Goal: Information Seeking & Learning: Check status

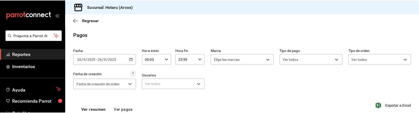
scroll to position [137, 0]
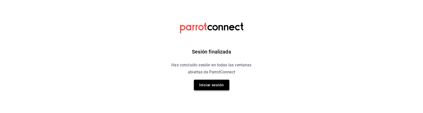
click at [216, 87] on button "Iniciar sesión" at bounding box center [211, 85] width 35 height 11
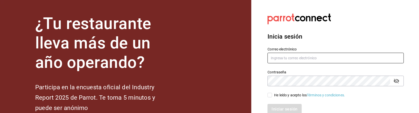
type input "hotaru.arcos@grupocosteno.com"
click at [271, 96] on input "He leído y acepto los Términos y condiciones." at bounding box center [269, 95] width 5 height 5
checkbox input "true"
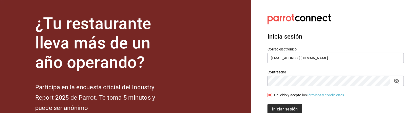
click at [276, 107] on button "Iniciar sesión" at bounding box center [284, 109] width 34 height 11
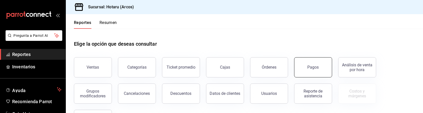
click at [305, 73] on button "Pagos" at bounding box center [313, 67] width 38 height 20
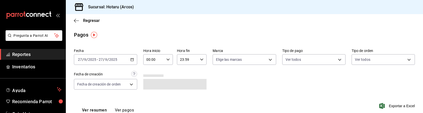
click at [132, 59] on icon "button" at bounding box center [132, 60] width 4 height 4
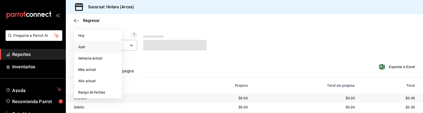
scroll to position [39, 0]
click at [100, 92] on span "Rango de fechas" at bounding box center [97, 92] width 39 height 5
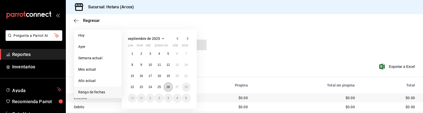
click at [167, 89] on button "26" at bounding box center [168, 87] width 9 height 9
click at [176, 90] on button "27" at bounding box center [177, 87] width 9 height 9
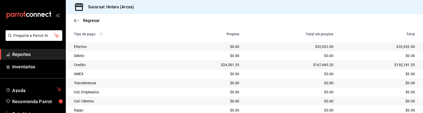
scroll to position [137, 0]
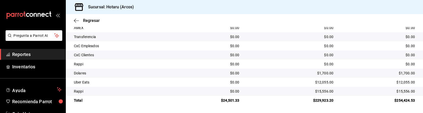
click at [287, 77] on td "$1,700.00" at bounding box center [291, 73] width 94 height 9
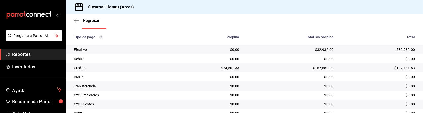
scroll to position [93, 0]
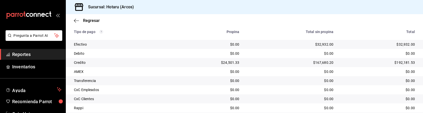
click at [44, 54] on span "Reportes" at bounding box center [36, 54] width 49 height 7
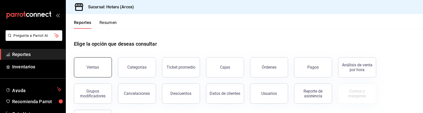
click at [105, 73] on button "Ventas" at bounding box center [93, 67] width 38 height 20
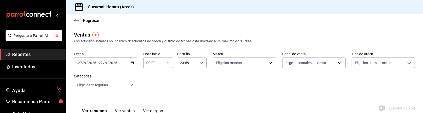
click at [132, 65] on div "[DATE] [DATE] - [DATE] [DATE]" at bounding box center [105, 63] width 63 height 11
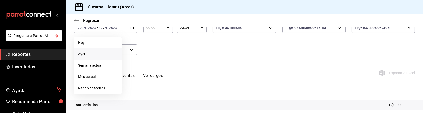
scroll to position [36, 0]
click at [105, 87] on span "Rango de fechas" at bounding box center [97, 88] width 39 height 5
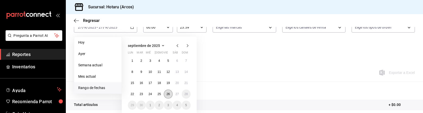
click at [165, 93] on button "26" at bounding box center [168, 94] width 9 height 9
click at [176, 93] on abbr "27" at bounding box center [176, 95] width 3 height 4
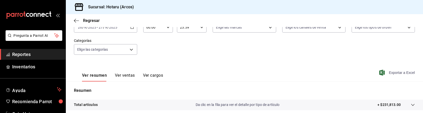
click at [393, 73] on span "Exportar a Excel" at bounding box center [397, 73] width 35 height 6
click at [22, 57] on span "Reportes" at bounding box center [36, 54] width 49 height 7
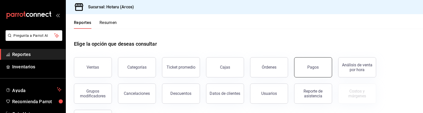
click at [309, 68] on div "Pagos" at bounding box center [313, 67] width 11 height 5
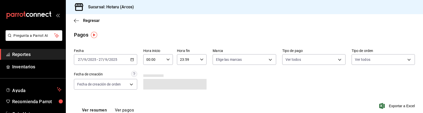
click at [132, 58] on div "[DATE] [DATE] - [DATE] [DATE]" at bounding box center [105, 59] width 63 height 11
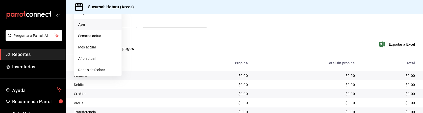
scroll to position [63, 0]
click at [104, 69] on span "Rango de fechas" at bounding box center [97, 69] width 39 height 5
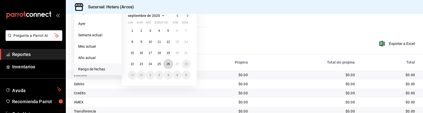
click at [170, 65] on abbr "26" at bounding box center [168, 65] width 3 height 4
click at [176, 65] on abbr "27" at bounding box center [176, 65] width 3 height 4
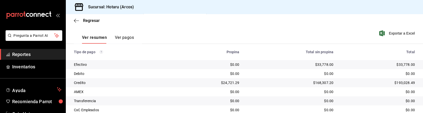
scroll to position [73, 0]
click at [52, 52] on span "Reportes" at bounding box center [36, 54] width 49 height 7
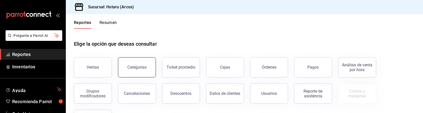
click at [144, 73] on button "Categorías" at bounding box center [137, 67] width 38 height 20
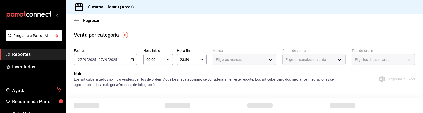
click at [133, 58] on icon "button" at bounding box center [132, 60] width 4 height 4
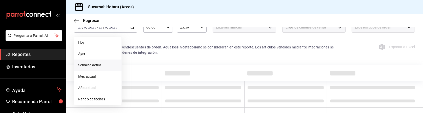
scroll to position [57, 0]
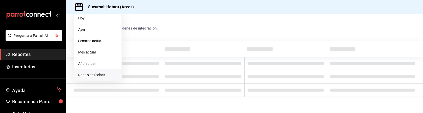
click at [96, 74] on span "Rango de fechas" at bounding box center [97, 75] width 39 height 5
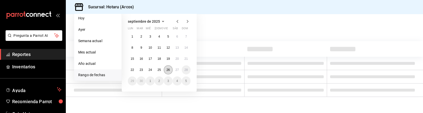
click at [168, 70] on abbr "26" at bounding box center [168, 70] width 3 height 4
click at [176, 70] on abbr "27" at bounding box center [176, 70] width 3 height 4
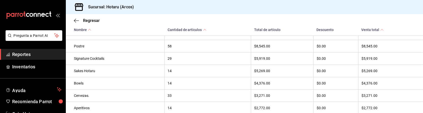
scroll to position [191, 0]
click at [271, 86] on div "$4,376.00" at bounding box center [282, 84] width 56 height 4
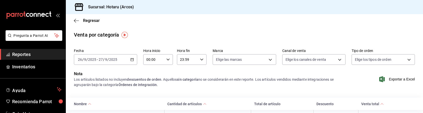
click at [26, 51] on span "Reportes" at bounding box center [36, 54] width 49 height 7
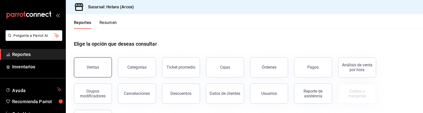
click at [96, 67] on div "Ventas" at bounding box center [93, 67] width 12 height 5
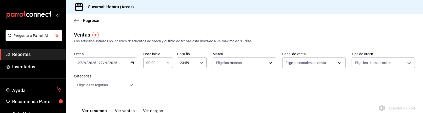
click at [132, 61] on div "[DATE] [DATE] - [DATE] [DATE]" at bounding box center [105, 63] width 63 height 11
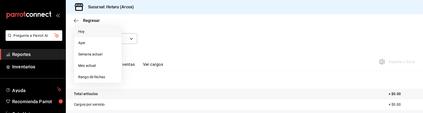
scroll to position [47, 0]
click at [106, 77] on span "Rango de fechas" at bounding box center [97, 76] width 39 height 5
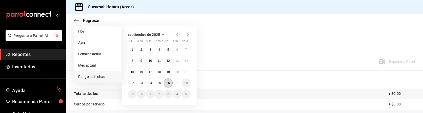
click at [166, 83] on button "26" at bounding box center [168, 83] width 9 height 9
click at [157, 82] on abbr "25" at bounding box center [158, 84] width 3 height 4
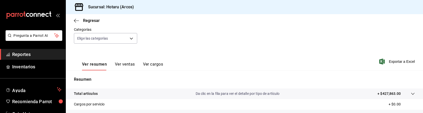
click at [39, 52] on span "Reportes" at bounding box center [36, 54] width 49 height 7
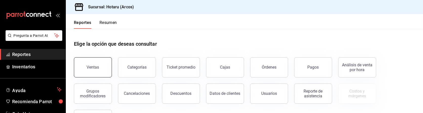
click at [93, 64] on button "Ventas" at bounding box center [93, 67] width 38 height 20
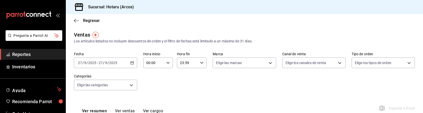
click at [132, 60] on div "[DATE] [DATE] - [DATE] [DATE]" at bounding box center [105, 63] width 63 height 11
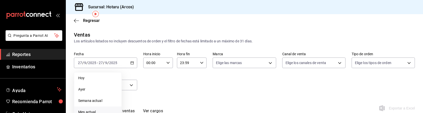
scroll to position [35, 0]
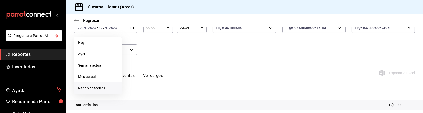
click at [94, 91] on li "Rango de fechas" at bounding box center [97, 88] width 47 height 11
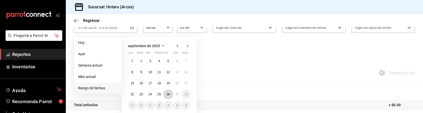
click at [168, 95] on abbr "26" at bounding box center [168, 95] width 3 height 4
click at [177, 94] on abbr "27" at bounding box center [176, 95] width 3 height 4
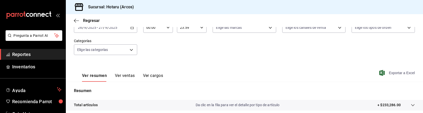
click at [395, 75] on span "Exportar a Excel" at bounding box center [397, 73] width 35 height 6
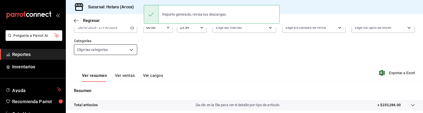
click at [127, 49] on body "Pregunta a Parrot AI Reportes Inventarios Ayuda Recomienda Parrot Caja Hotaru S…" at bounding box center [211, 56] width 423 height 113
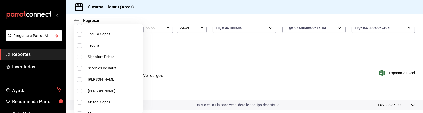
scroll to position [265, 0]
click at [79, 55] on input "checkbox" at bounding box center [79, 57] width 5 height 5
checkbox input "true"
type input "5307b469-9f11-48b6-9270-130bdb8be837"
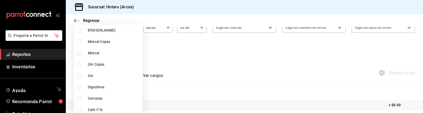
scroll to position [326, 0]
click at [81, 86] on input "checkbox" at bounding box center [79, 86] width 5 height 5
checkbox input "true"
type input "5307b469-9f11-48b6-9270-130bdb8be837,4fad770b-dbaa-4d21-ac20-ae956538371f"
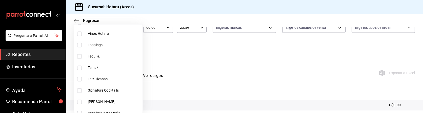
scroll to position [744, 0]
click at [81, 89] on input "checkbox" at bounding box center [79, 90] width 5 height 5
checkbox input "true"
type input "5307b469-9f11-48b6-9270-130bdb8be837,4fad770b-dbaa-4d21-ac20-ae956538371f,d405d…"
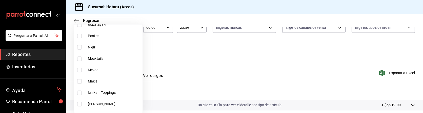
scroll to position [869, 0]
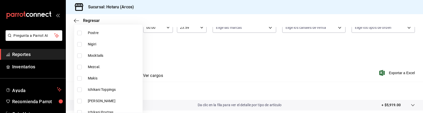
click at [79, 56] on input "checkbox" at bounding box center [79, 56] width 5 height 5
checkbox input "true"
type input "5307b469-9f11-48b6-9270-130bdb8be837,4fad770b-dbaa-4d21-ac20-ae956538371f,d405d…"
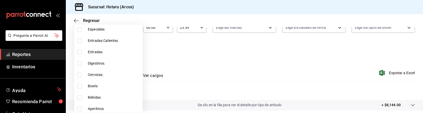
click at [79, 63] on input "checkbox" at bounding box center [79, 64] width 5 height 5
checkbox input "true"
type input "5307b469-9f11-48b6-9270-130bdb8be837,4fad770b-dbaa-4d21-ac20-ae956538371f,d405d…"
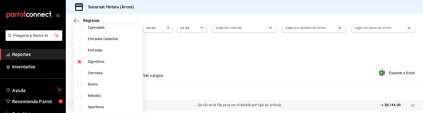
click at [79, 107] on input "checkbox" at bounding box center [79, 107] width 5 height 5
checkbox input "true"
click at [170, 88] on div at bounding box center [211, 56] width 423 height 113
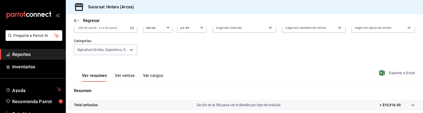
click at [408, 72] on span "Exportar a Excel" at bounding box center [397, 73] width 35 height 6
click at [206, 78] on div "Ver resumen Ver ventas Ver cargos Exportar a Excel" at bounding box center [244, 71] width 357 height 21
click at [130, 49] on body "Pregunta a Parrot AI Reportes Inventarios Ayuda Recomienda Parrot Caja Hotaru S…" at bounding box center [211, 56] width 423 height 113
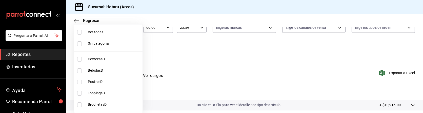
click at [95, 33] on span "Ver todas" at bounding box center [114, 32] width 53 height 5
type input "776622e4-7a05-47c6-ac4f-288bb23805c5,088c5992-2a6a-49aa-a30a-79c682d9baec,18867…"
checkbox input "true"
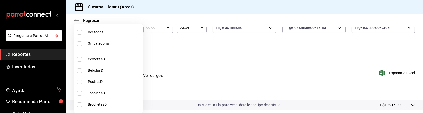
checkbox input "true"
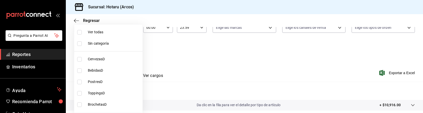
checkbox input "true"
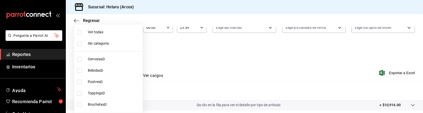
checkbox input "true"
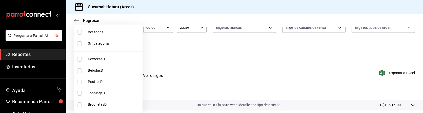
checkbox input "true"
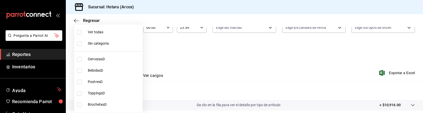
checkbox input "true"
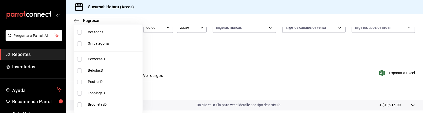
checkbox input "true"
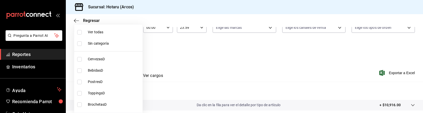
checkbox input "true"
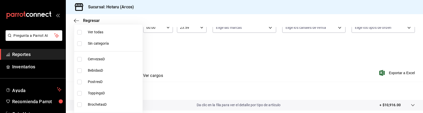
checkbox input "true"
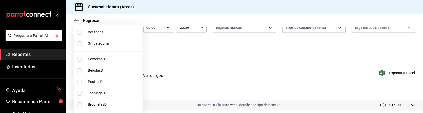
checkbox input "true"
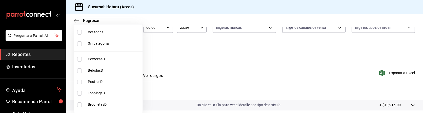
checkbox input "true"
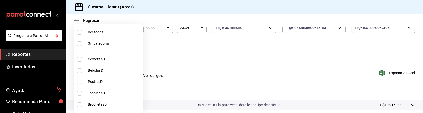
checkbox input "true"
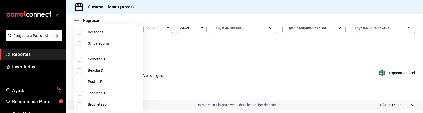
checkbox input "true"
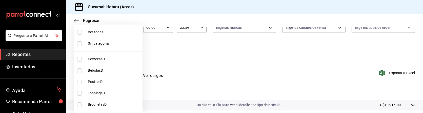
checkbox input "true"
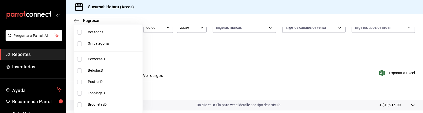
checkbox input "true"
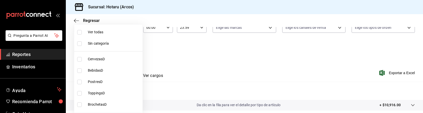
checkbox input "true"
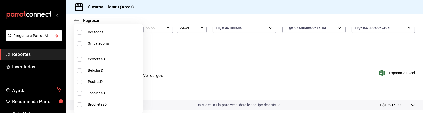
checkbox input "true"
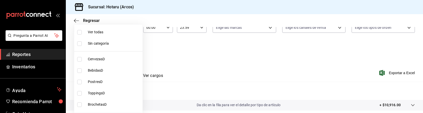
checkbox input "true"
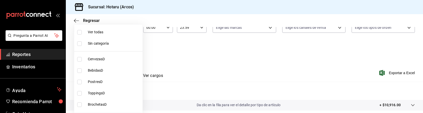
checkbox input "true"
click at [255, 67] on div at bounding box center [211, 56] width 423 height 113
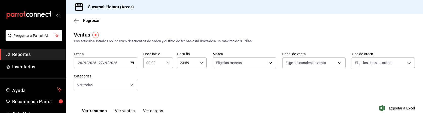
click at [39, 57] on span "Reportes" at bounding box center [36, 54] width 49 height 7
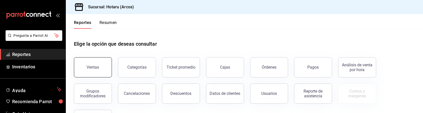
click at [98, 70] on button "Ventas" at bounding box center [93, 67] width 38 height 20
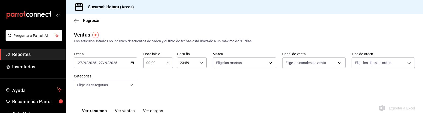
click at [133, 65] on div "[DATE] [DATE] - [DATE] [DATE]" at bounding box center [105, 63] width 63 height 11
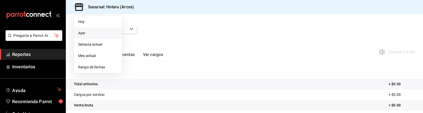
scroll to position [57, 0]
click at [108, 68] on span "Rango de fechas" at bounding box center [97, 67] width 39 height 5
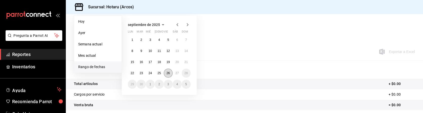
click at [167, 75] on abbr "26" at bounding box center [168, 74] width 3 height 4
click at [176, 74] on abbr "27" at bounding box center [176, 74] width 3 height 4
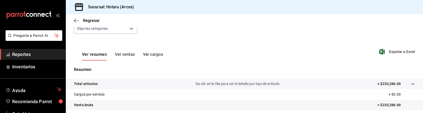
click at [411, 85] on icon at bounding box center [413, 84] width 4 height 4
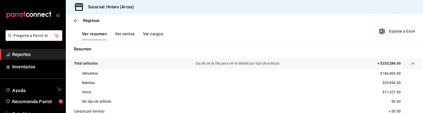
scroll to position [77, 0]
click at [43, 55] on span "Reportes" at bounding box center [36, 54] width 49 height 7
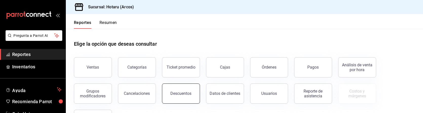
click at [179, 87] on button "Descuentos" at bounding box center [181, 94] width 38 height 20
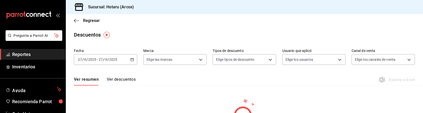
click at [133, 59] on icon "button" at bounding box center [132, 60] width 4 height 4
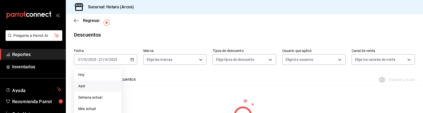
scroll to position [41, 0]
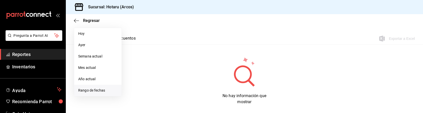
click at [108, 91] on span "Rango de fechas" at bounding box center [97, 90] width 39 height 5
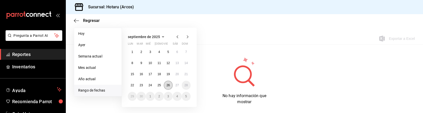
click at [169, 85] on abbr "26" at bounding box center [168, 86] width 3 height 4
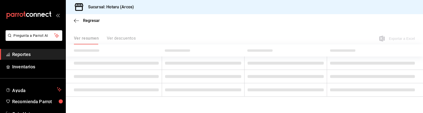
click at [169, 85] on td at bounding box center [203, 90] width 83 height 13
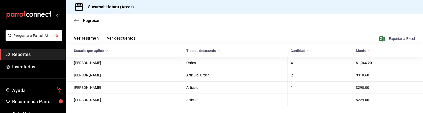
click at [392, 37] on span "Exportar a Excel" at bounding box center [397, 39] width 35 height 6
click at [49, 54] on span "Reportes" at bounding box center [36, 54] width 49 height 7
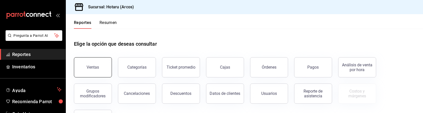
click at [90, 64] on button "Ventas" at bounding box center [93, 67] width 38 height 20
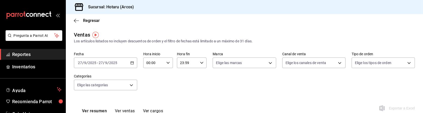
click at [42, 54] on span "Reportes" at bounding box center [36, 54] width 49 height 7
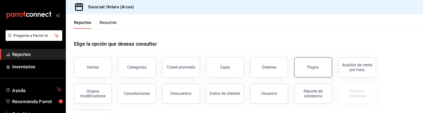
click at [310, 68] on div "Pagos" at bounding box center [313, 67] width 11 height 5
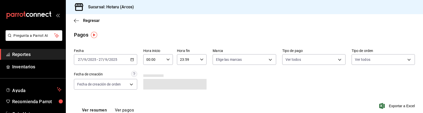
click at [134, 59] on div "[DATE] [DATE] - [DATE] [DATE]" at bounding box center [105, 59] width 63 height 11
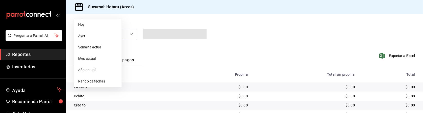
scroll to position [51, 0]
click at [105, 83] on span "Rango de fechas" at bounding box center [97, 81] width 39 height 5
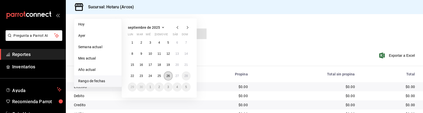
click at [169, 78] on button "26" at bounding box center [168, 76] width 9 height 9
click at [178, 78] on abbr "27" at bounding box center [176, 76] width 3 height 4
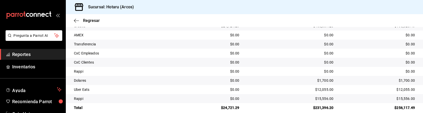
scroll to position [130, 0]
click at [291, 99] on div "$15,556.00" at bounding box center [291, 98] width 86 height 5
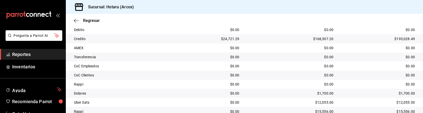
scroll to position [137, 0]
